Goal: Information Seeking & Learning: Learn about a topic

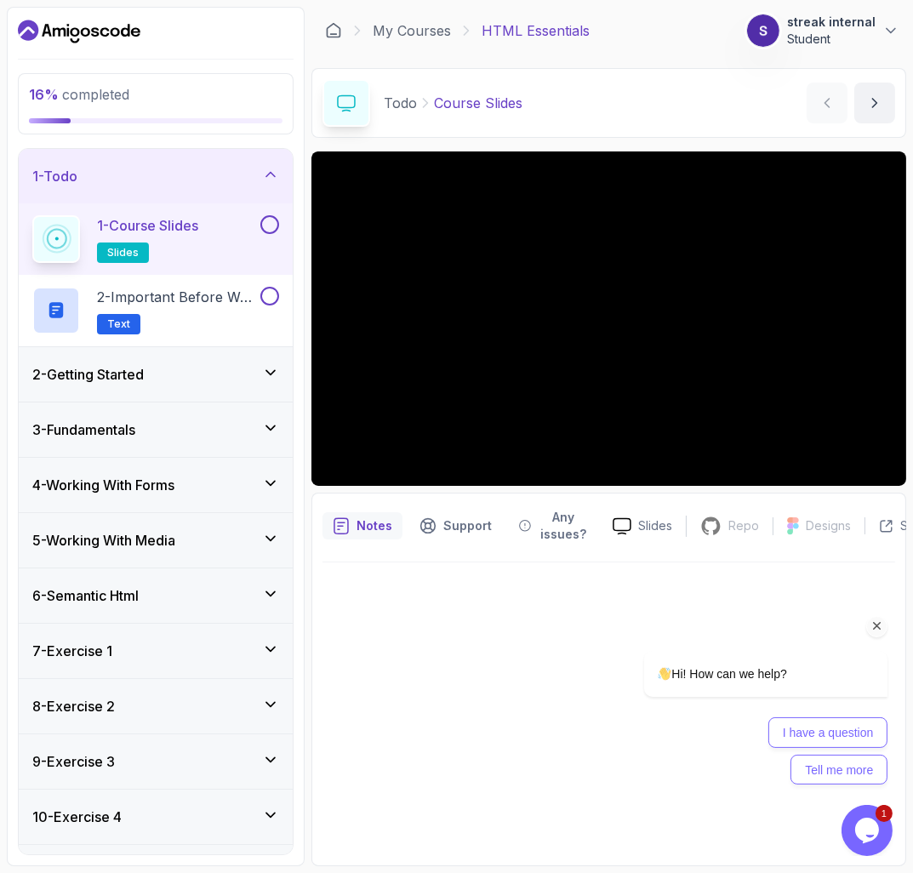
click at [156, 483] on h3 "4 - Working With Forms" at bounding box center [103, 485] width 142 height 20
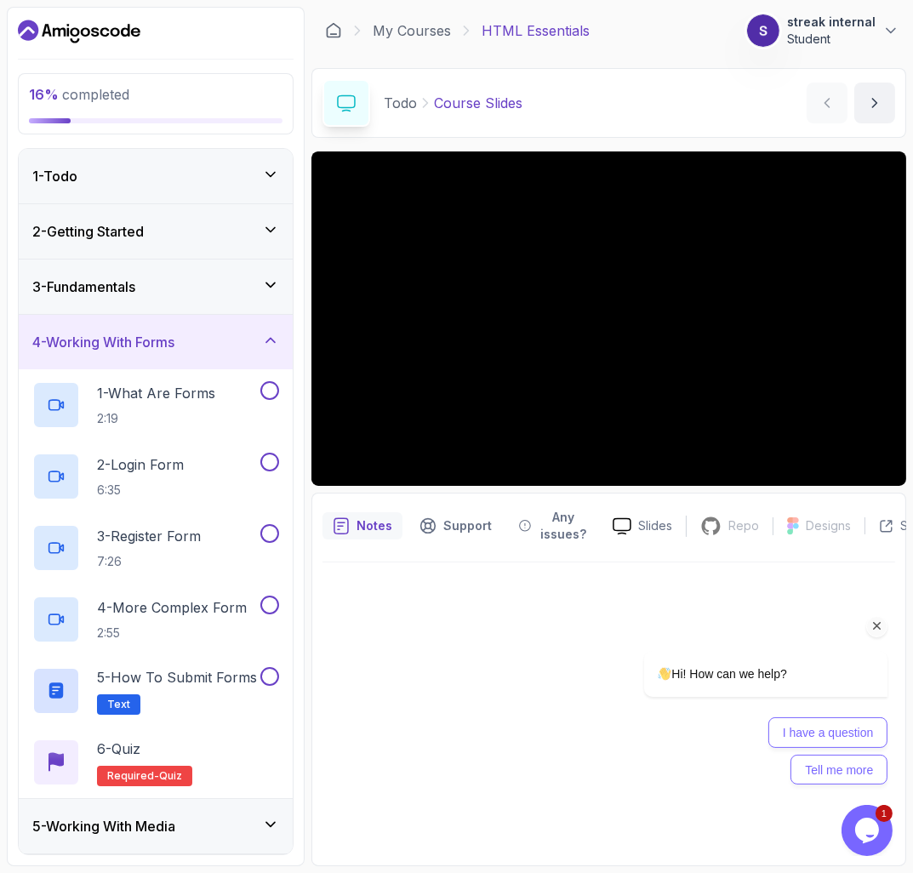
click at [164, 308] on div "3 - Fundamentals" at bounding box center [156, 286] width 274 height 54
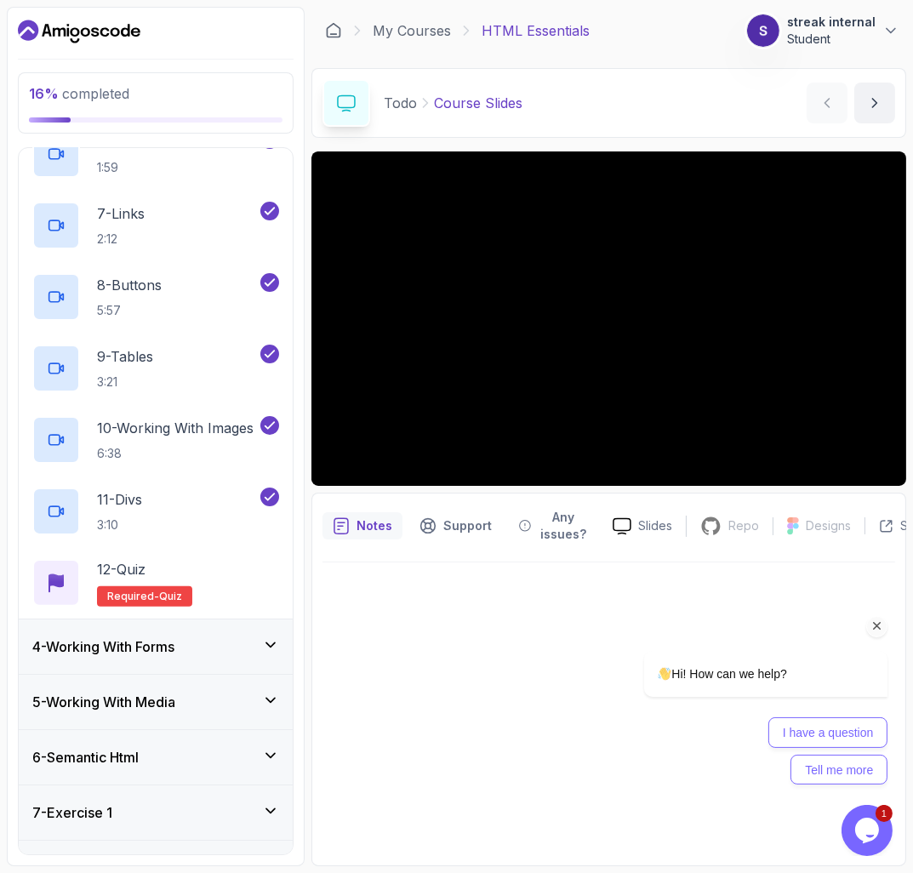
scroll to position [581, 0]
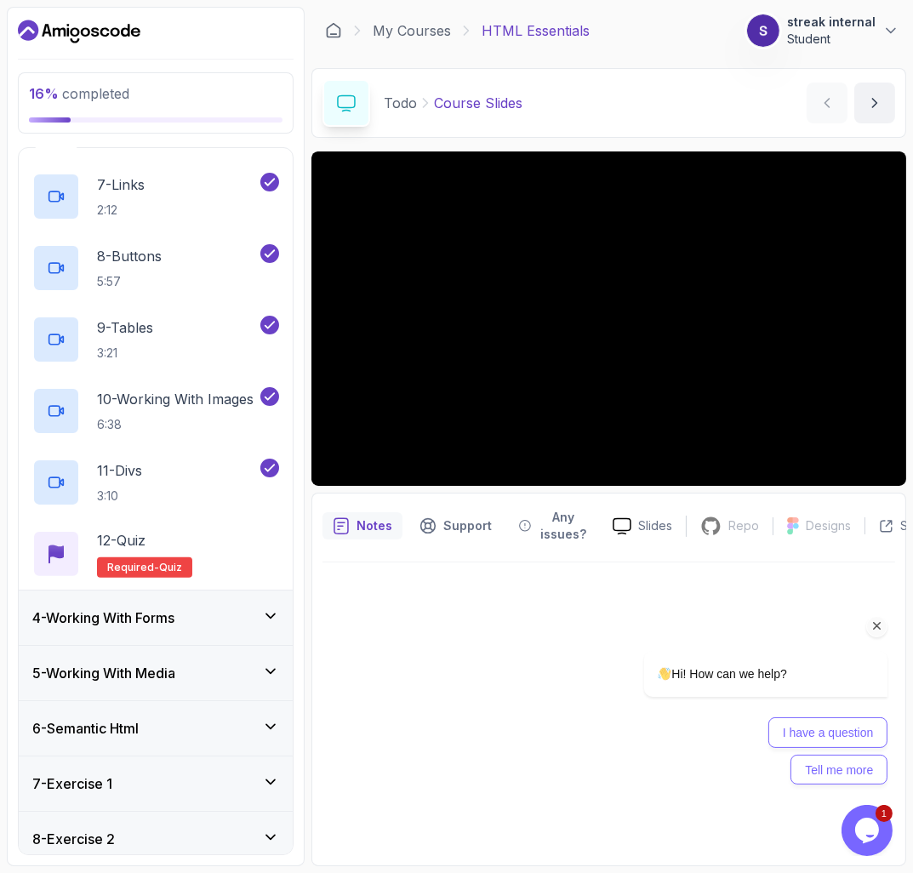
click at [193, 605] on div "4 - Working With Forms" at bounding box center [156, 617] width 274 height 54
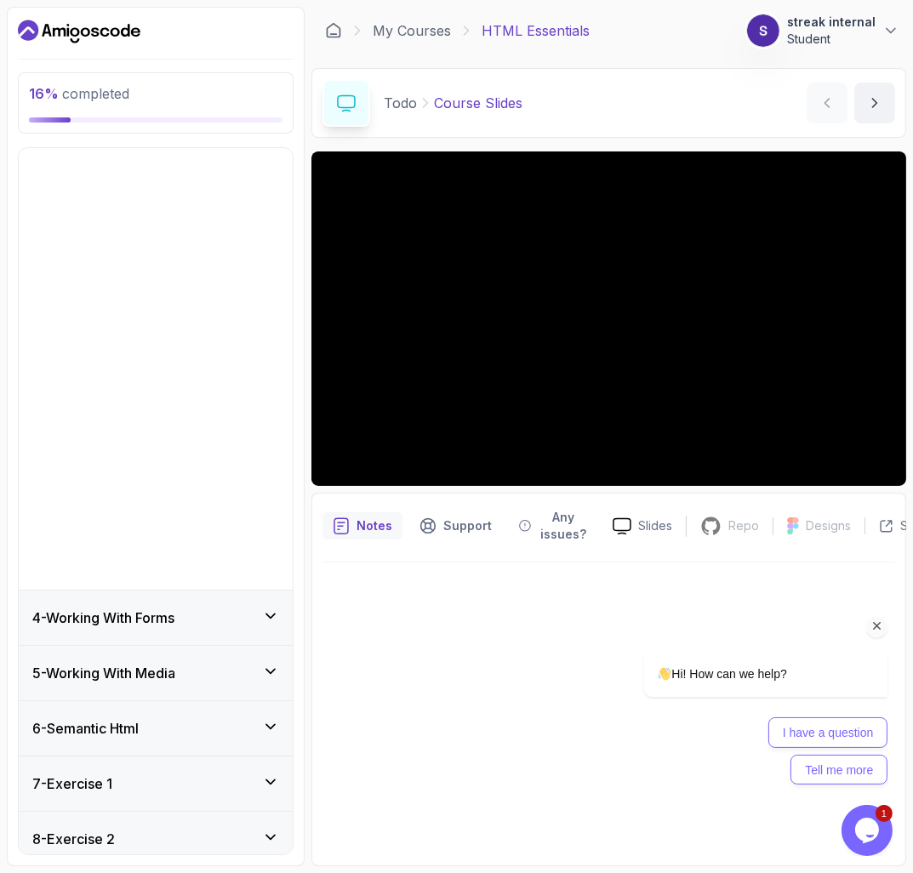
scroll to position [0, 0]
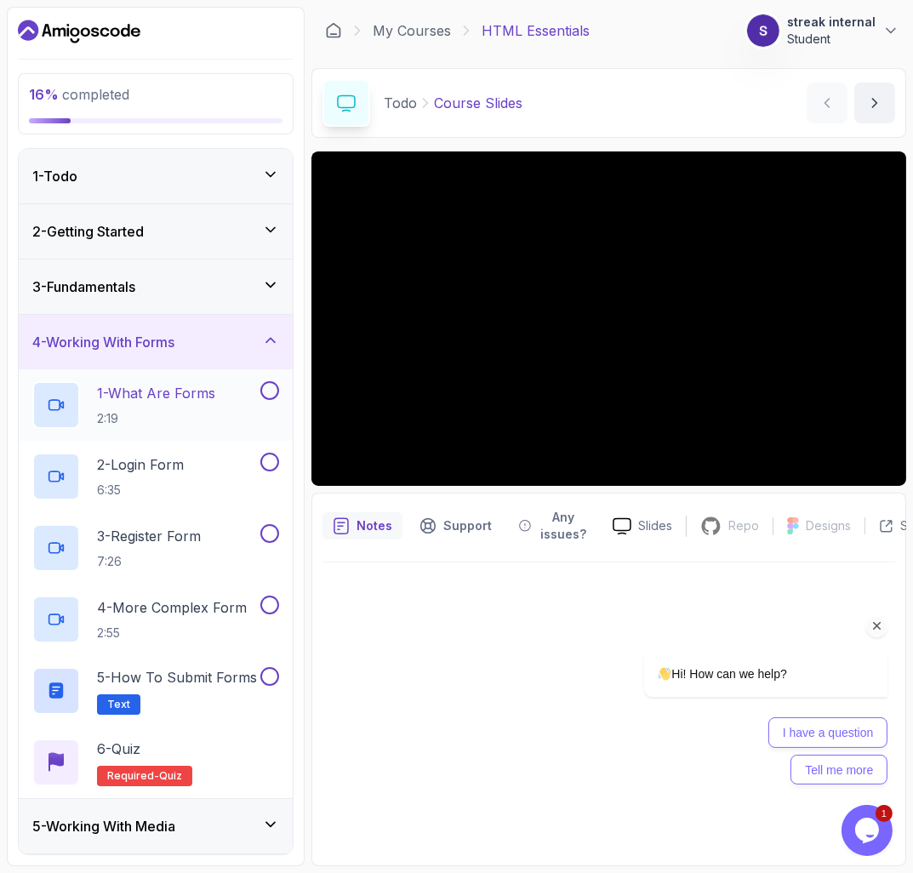
click at [174, 397] on p "1 - What Are Forms" at bounding box center [156, 393] width 118 height 20
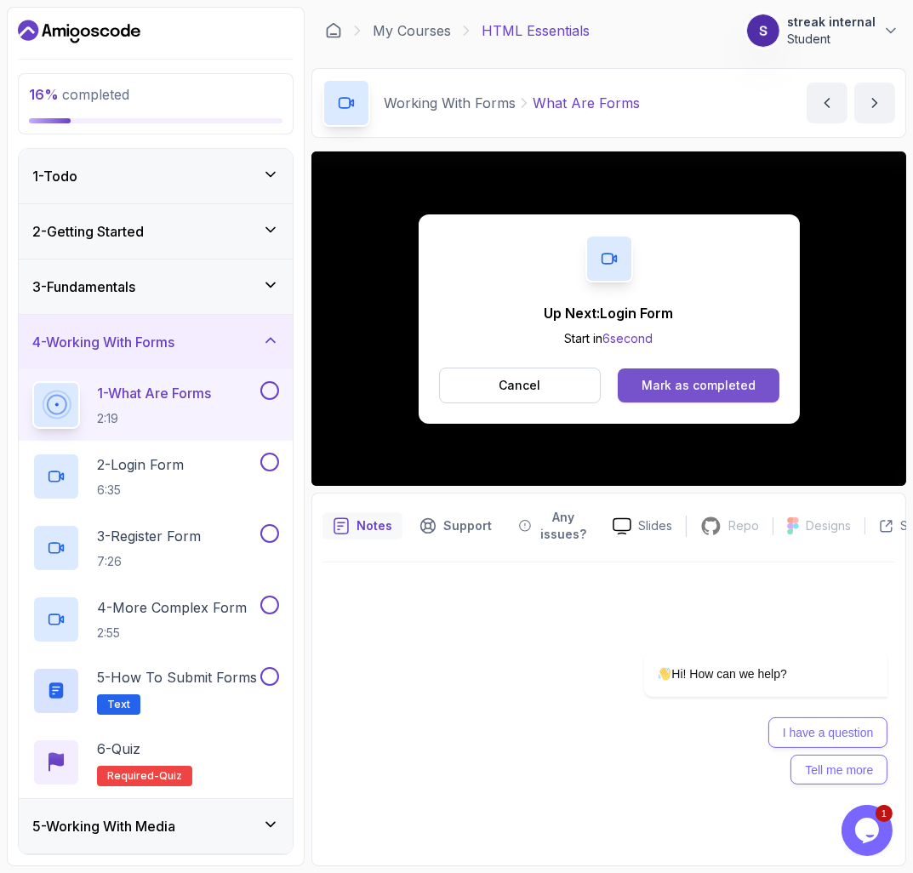
click at [653, 398] on button "Mark as completed" at bounding box center [697, 385] width 161 height 34
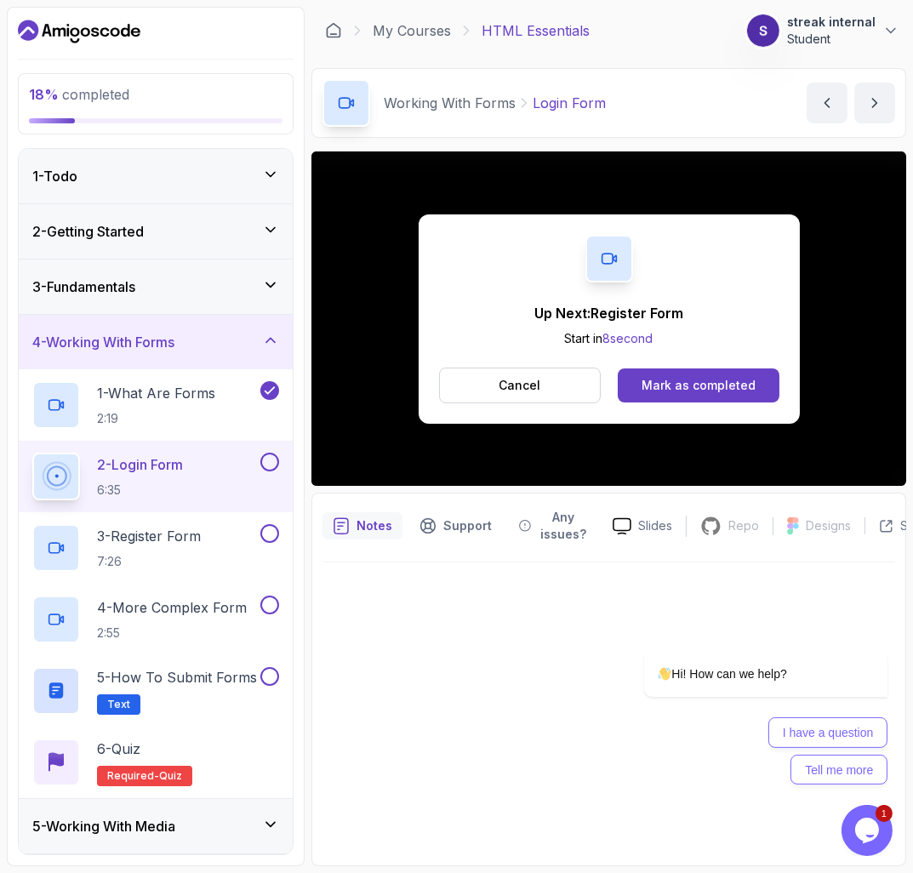
click at [268, 465] on button at bounding box center [269, 461] width 19 height 19
click at [180, 432] on div "1 - What Are Forms 2:19" at bounding box center [156, 404] width 274 height 71
click at [196, 390] on p "1 - What Are Forms" at bounding box center [156, 393] width 118 height 20
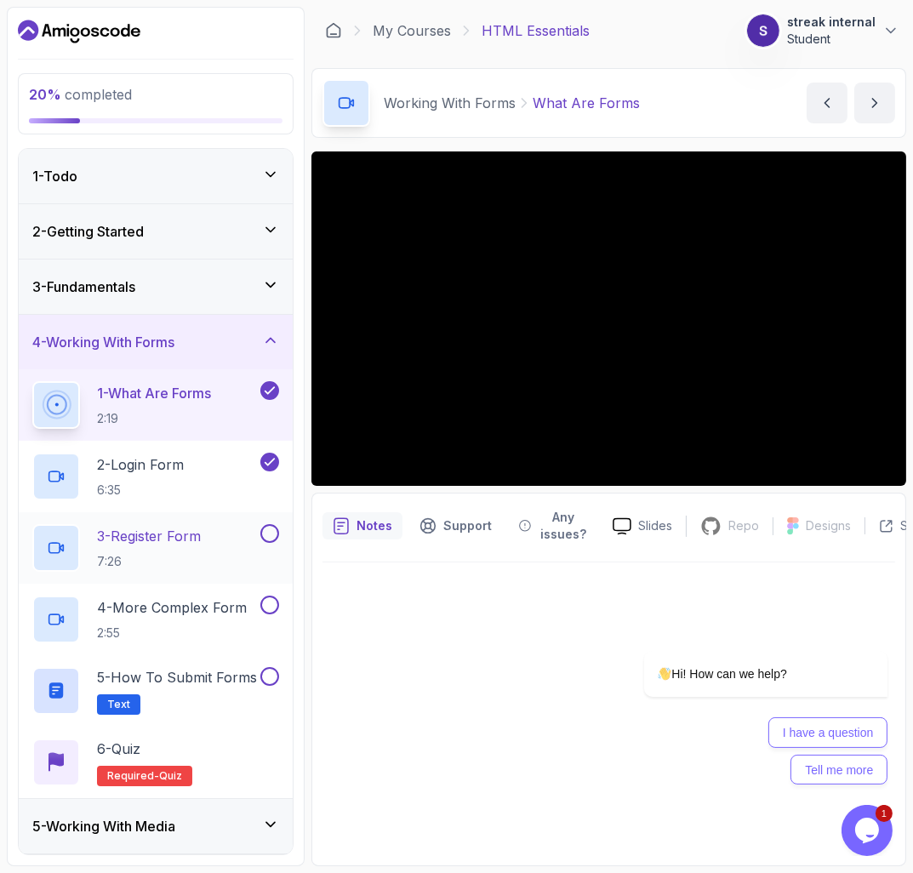
click at [201, 535] on p "3 - Register Form" at bounding box center [149, 536] width 104 height 20
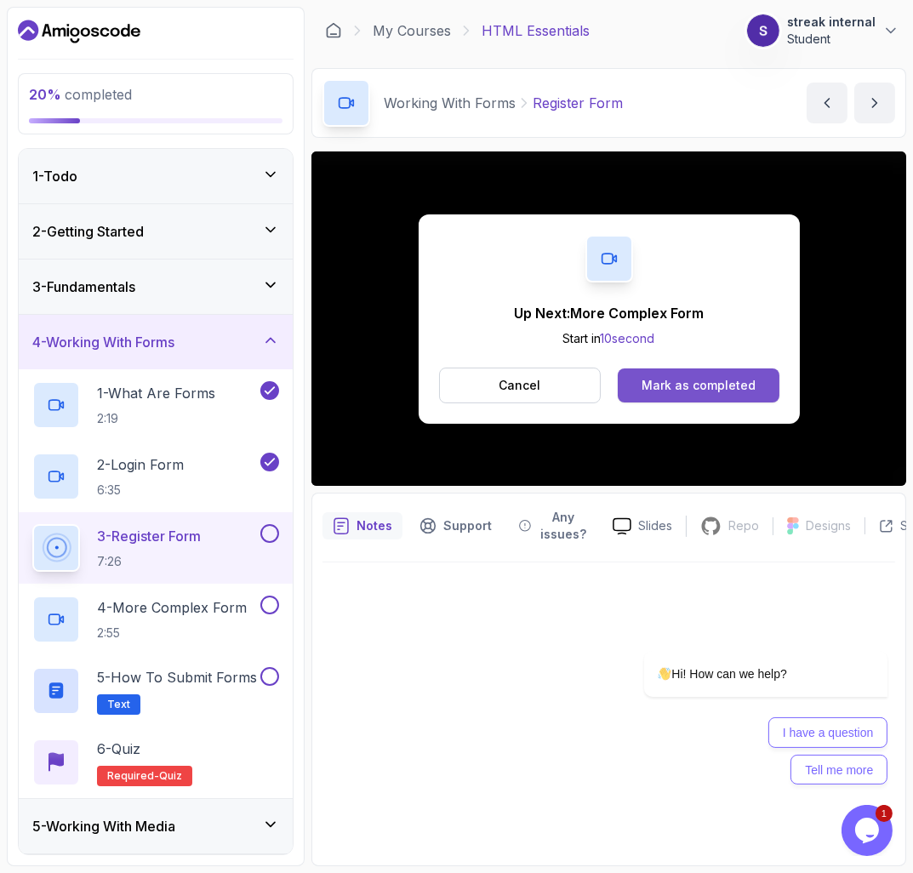
click at [622, 389] on button "Mark as completed" at bounding box center [697, 385] width 161 height 34
